Goal: Task Accomplishment & Management: Manage account settings

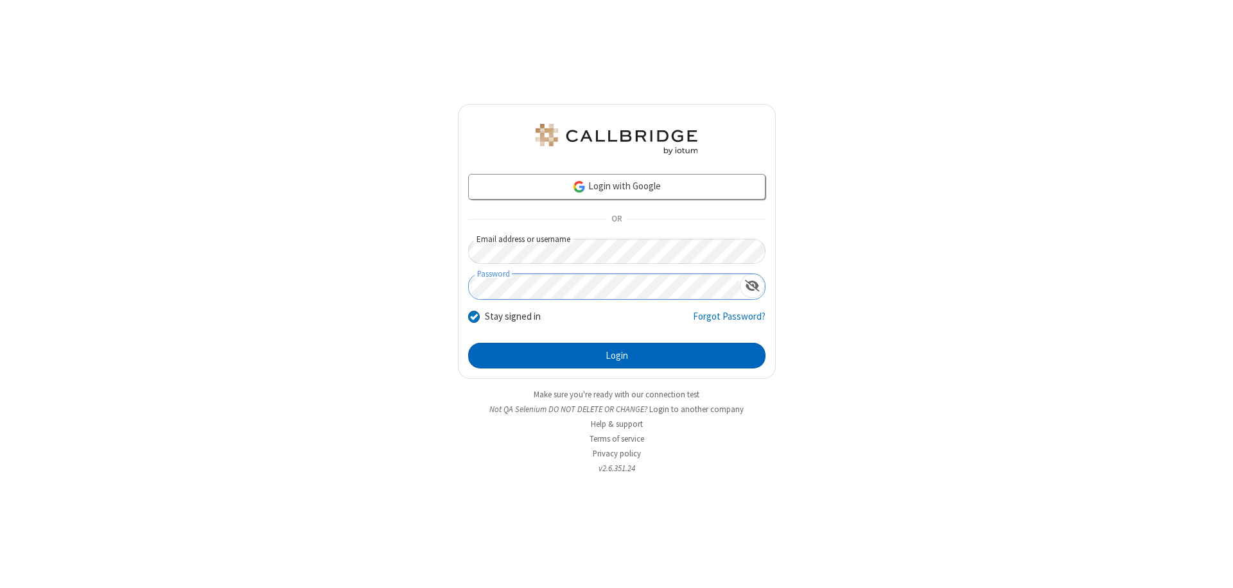
click at [617, 356] on button "Login" at bounding box center [616, 356] width 297 height 26
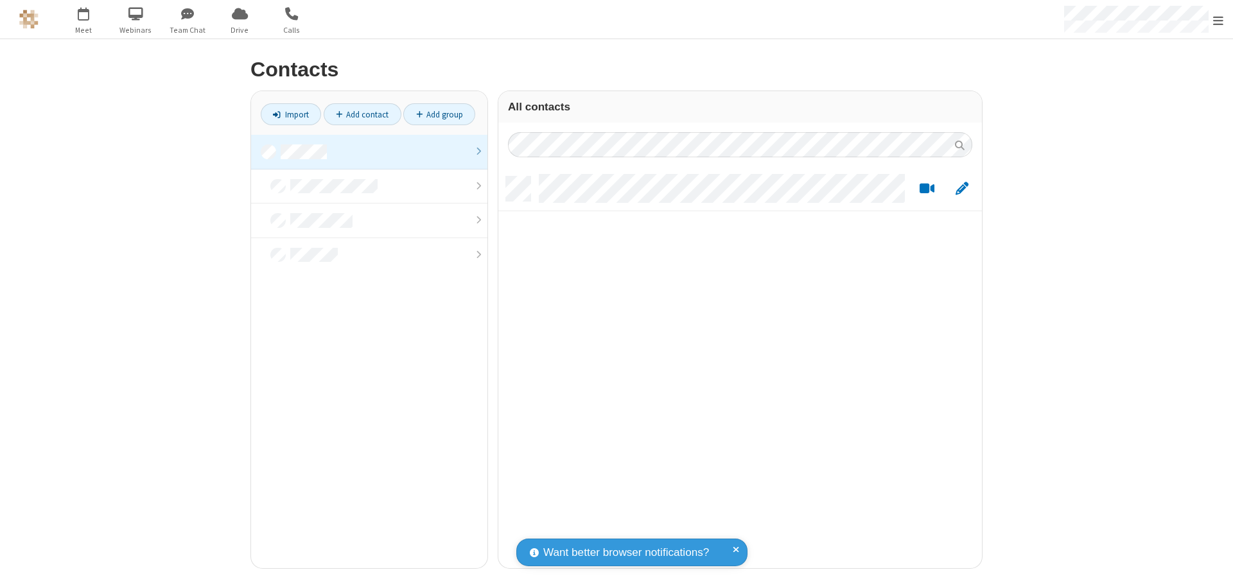
scroll to position [392, 474]
click at [369, 152] on link at bounding box center [369, 152] width 236 height 35
click at [362, 114] on link "Add contact" at bounding box center [363, 114] width 78 height 22
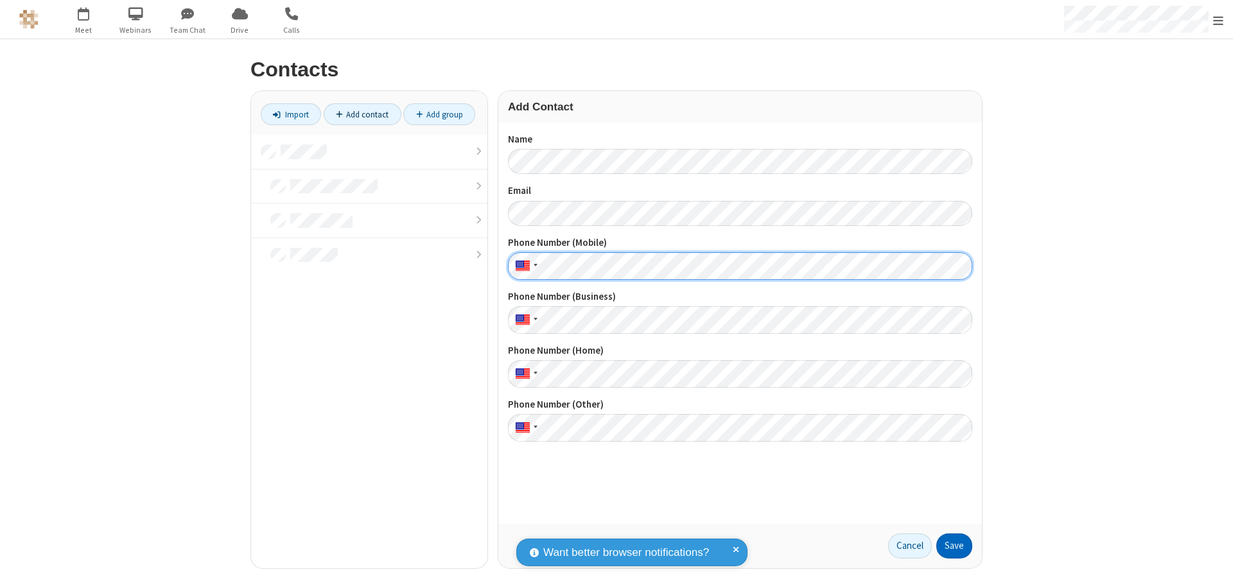
click at [954, 546] on button "Save" at bounding box center [954, 547] width 36 height 26
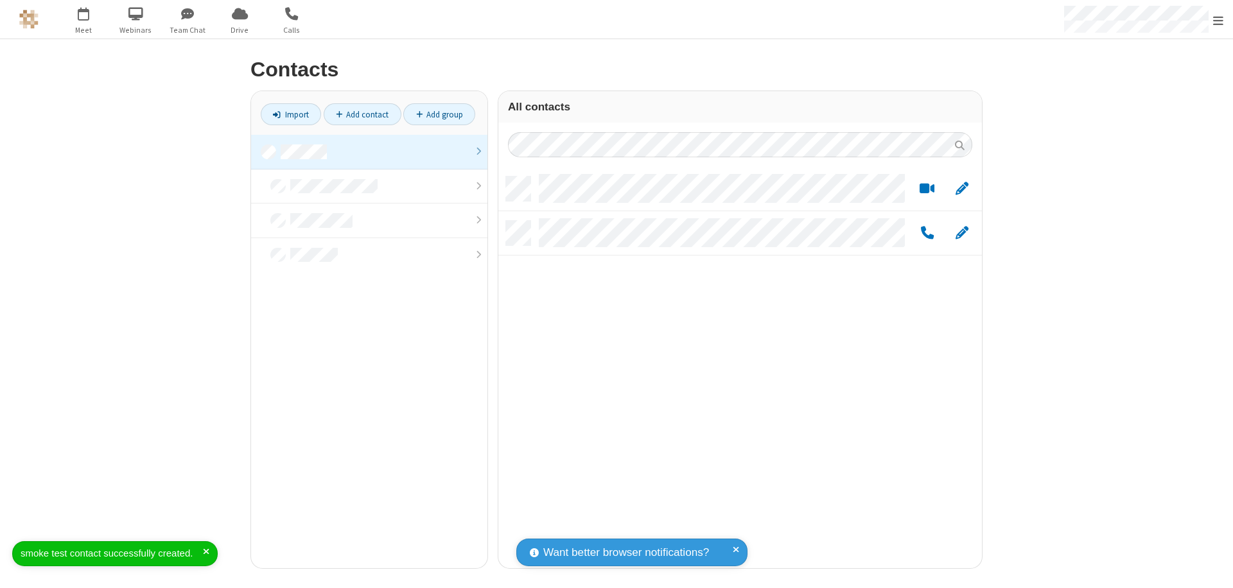
scroll to position [392, 474]
click at [362, 114] on link "Add contact" at bounding box center [363, 114] width 78 height 22
